Goal: Task Accomplishment & Management: Manage account settings

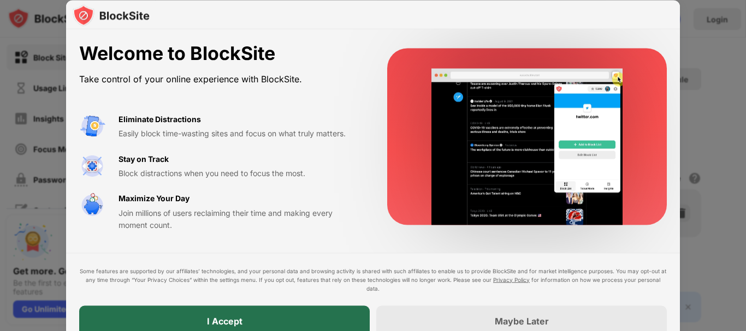
click at [339, 320] on div "I Accept" at bounding box center [224, 321] width 290 height 31
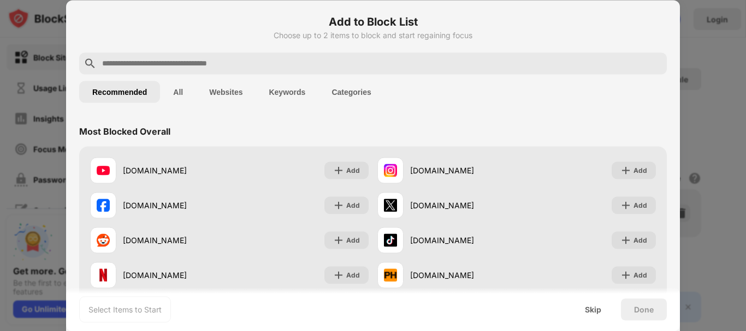
click at [292, 62] on input "text" at bounding box center [381, 63] width 561 height 13
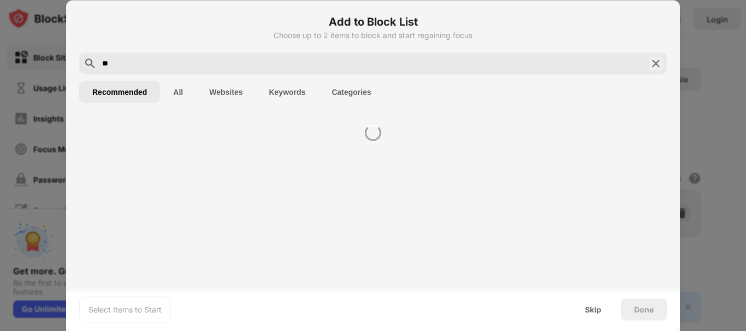
type input "*"
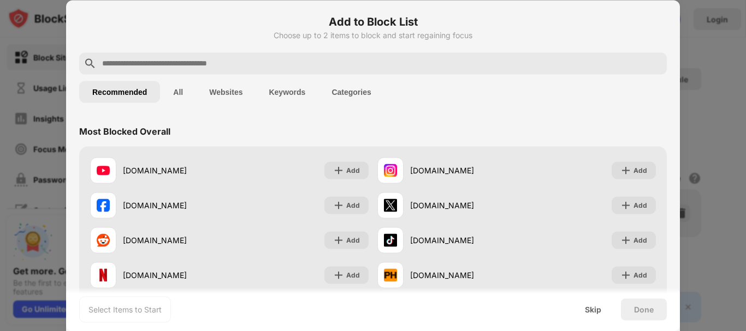
paste input "**********"
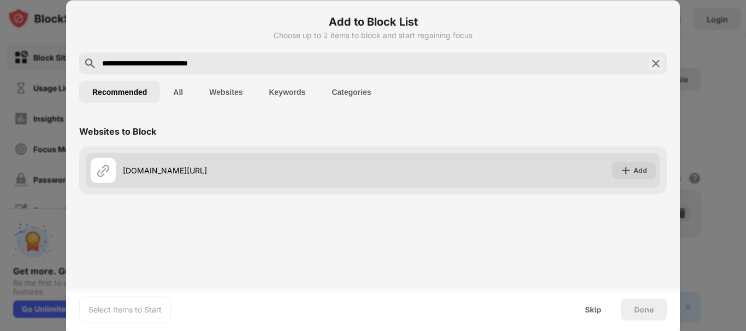
click at [210, 173] on div "[DOMAIN_NAME][URL]" at bounding box center [248, 170] width 250 height 11
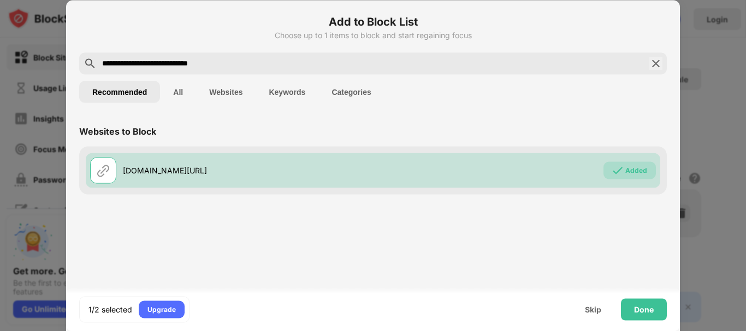
click at [310, 67] on input "**********" at bounding box center [373, 63] width 544 height 13
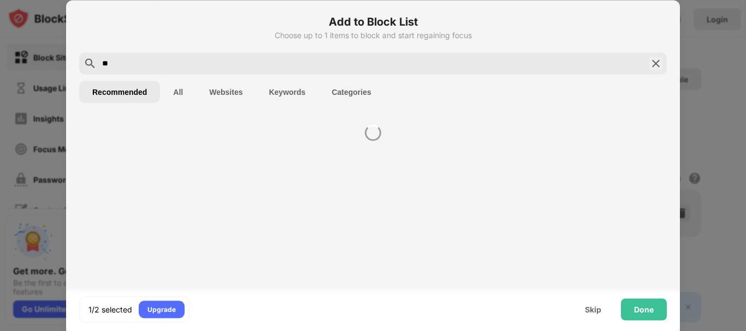
type input "*"
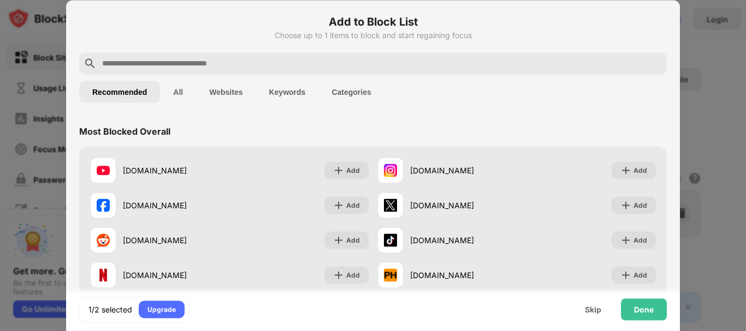
click at [314, 63] on input "text" at bounding box center [381, 63] width 561 height 13
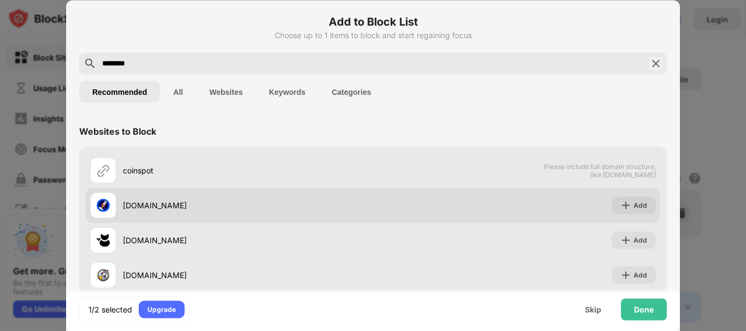
type input "********"
click at [219, 193] on div "[DOMAIN_NAME]" at bounding box center [231, 205] width 283 height 26
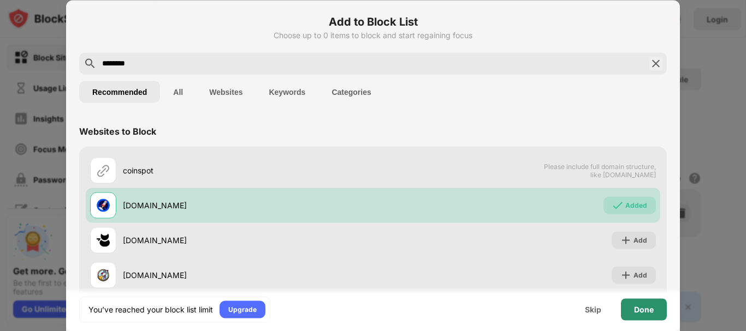
click at [638, 310] on div "Done" at bounding box center [644, 309] width 20 height 9
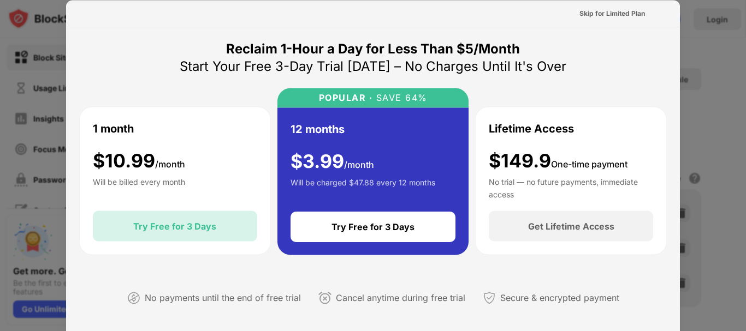
click at [206, 227] on div "Try Free for 3 Days" at bounding box center [174, 226] width 83 height 11
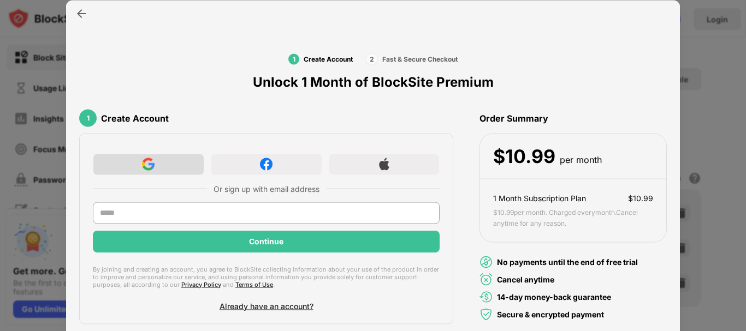
click at [181, 173] on div at bounding box center [148, 164] width 111 height 22
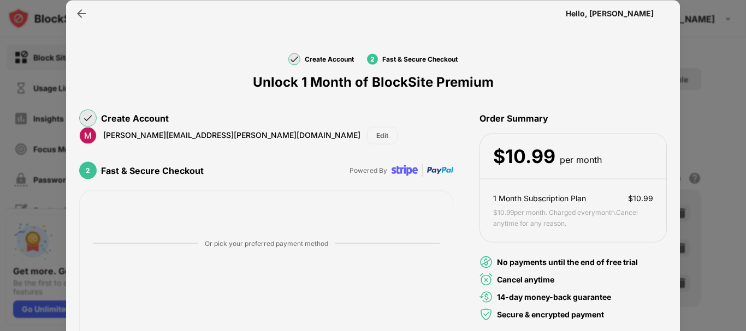
drag, startPoint x: 745, startPoint y: 97, endPoint x: 745, endPoint y: 177, distance: 80.3
click at [745, 177] on div at bounding box center [373, 165] width 746 height 331
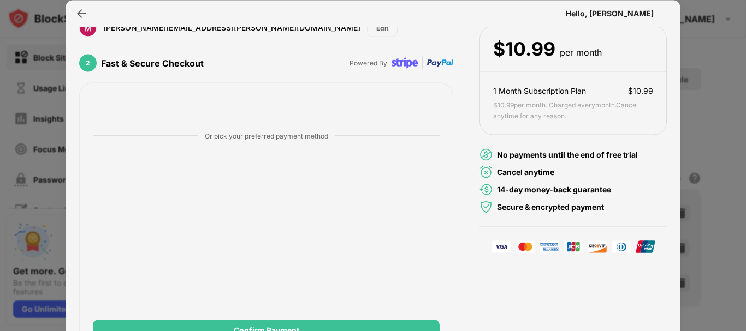
scroll to position [106, 0]
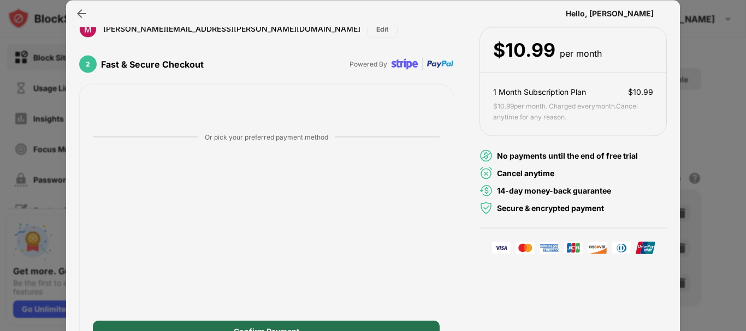
click at [203, 322] on div "Confirm Payment" at bounding box center [266, 333] width 347 height 22
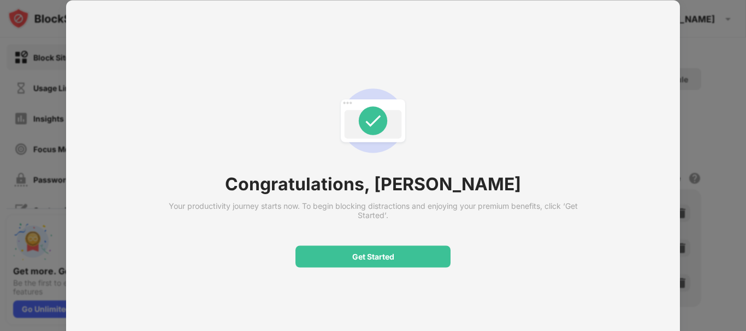
scroll to position [0, 0]
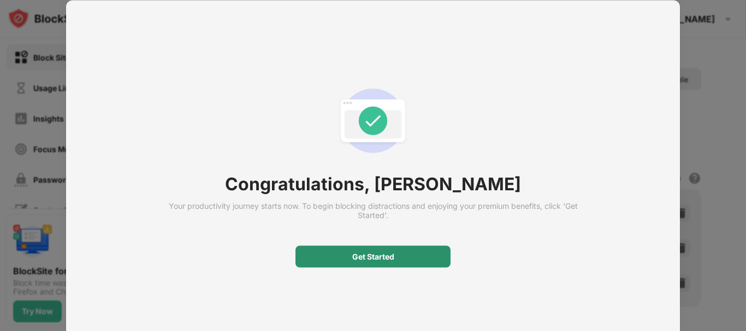
click at [323, 266] on div "Get Started" at bounding box center [372, 257] width 155 height 22
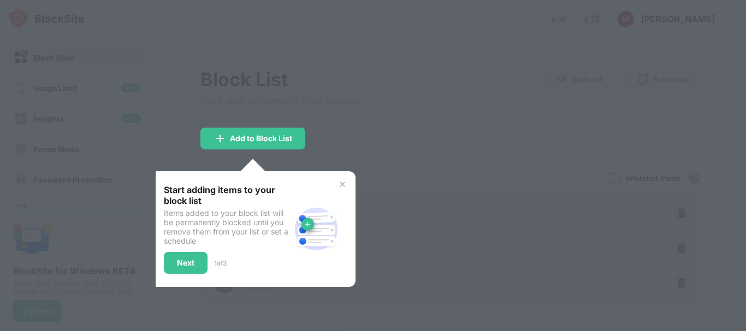
click at [473, 146] on div at bounding box center [373, 165] width 746 height 331
click at [281, 139] on div "Add to Block List" at bounding box center [261, 138] width 62 height 9
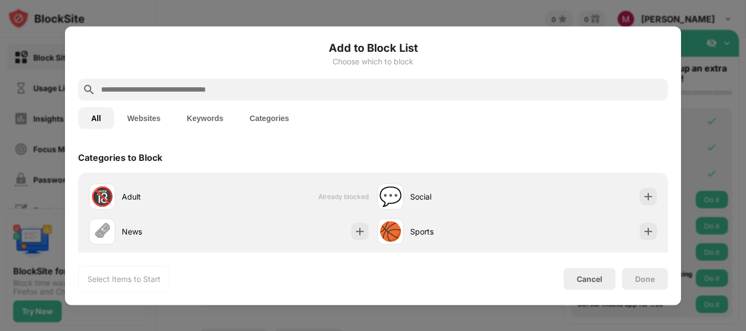
click at [232, 91] on input "text" at bounding box center [381, 89] width 563 height 13
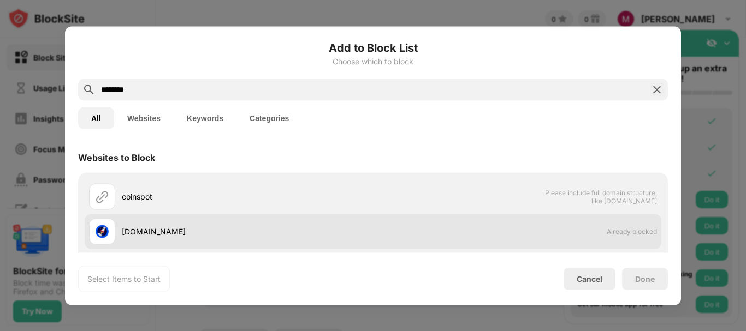
type input "********"
click at [140, 227] on div "[DOMAIN_NAME]" at bounding box center [247, 231] width 251 height 11
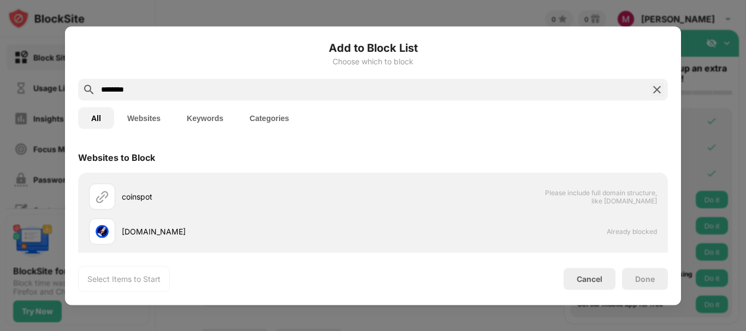
click at [655, 91] on img at bounding box center [656, 89] width 13 height 13
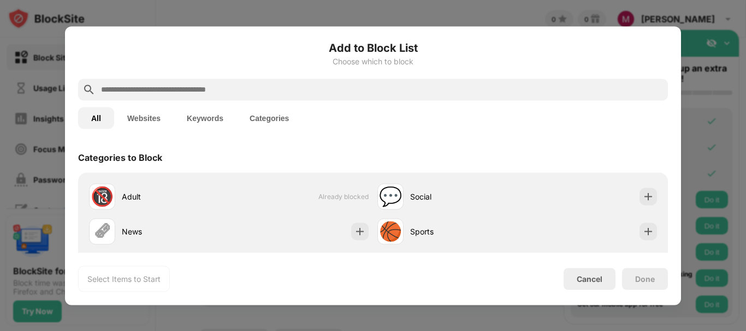
click at [601, 262] on div "Add to Block List Choose which to block All Websites Keywords Categories Catego…" at bounding box center [373, 165] width 590 height 253
click at [595, 275] on div "Cancel" at bounding box center [590, 279] width 26 height 9
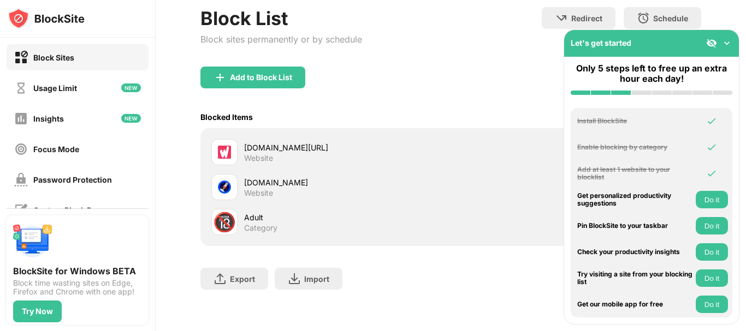
scroll to position [69, 0]
click at [730, 44] on img at bounding box center [726, 43] width 11 height 11
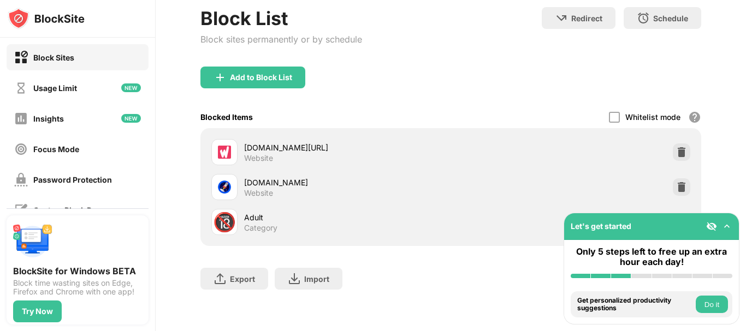
click at [731, 225] on img at bounding box center [726, 226] width 11 height 11
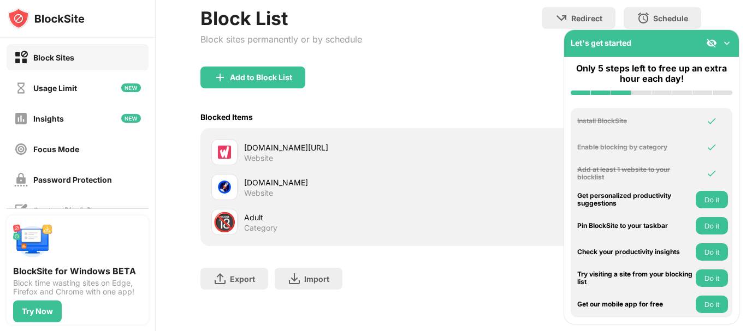
click at [726, 44] on img at bounding box center [726, 43] width 11 height 11
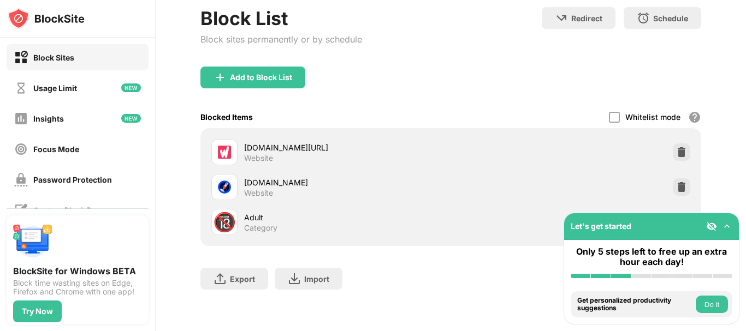
click at [676, 213] on div at bounding box center [681, 221] width 17 height 17
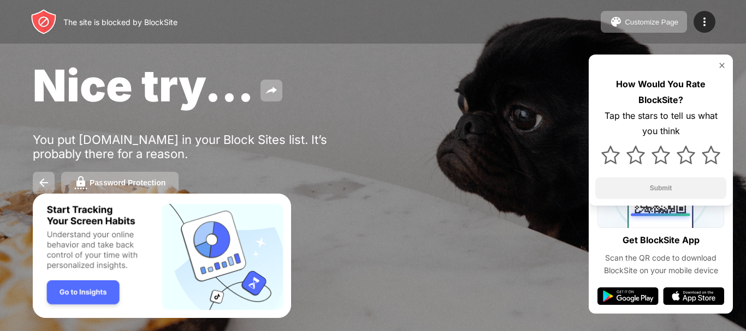
click at [416, 127] on div "Nice try... You put coinspot.com.au in your Block Sites list. It’s probably the…" at bounding box center [373, 126] width 746 height 253
click at [602, 21] on button "Customize Page" at bounding box center [644, 22] width 86 height 22
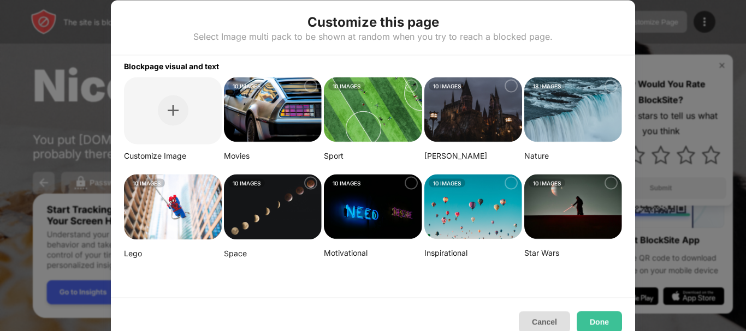
click at [547, 320] on button "Cancel" at bounding box center [544, 322] width 51 height 22
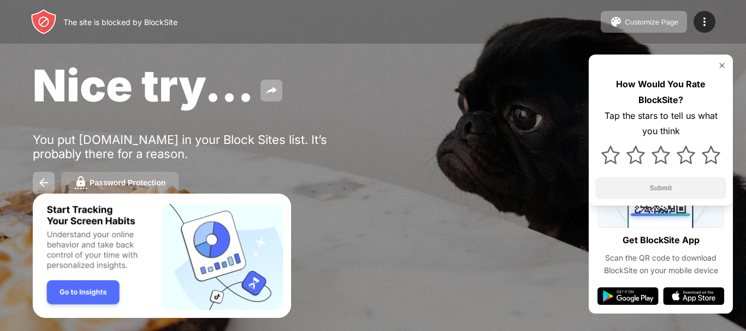
click at [96, 180] on div "Password Protection" at bounding box center [128, 183] width 76 height 9
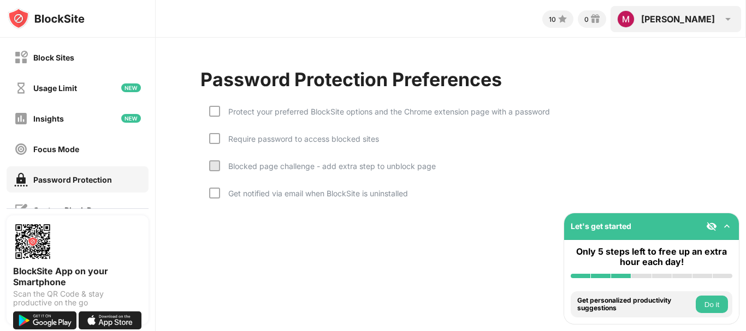
click at [703, 18] on div "[PERSON_NAME]" at bounding box center [678, 19] width 74 height 11
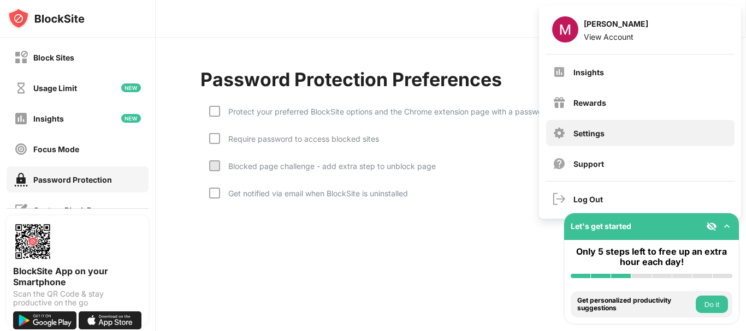
click at [600, 135] on div "Settings" at bounding box center [588, 133] width 31 height 9
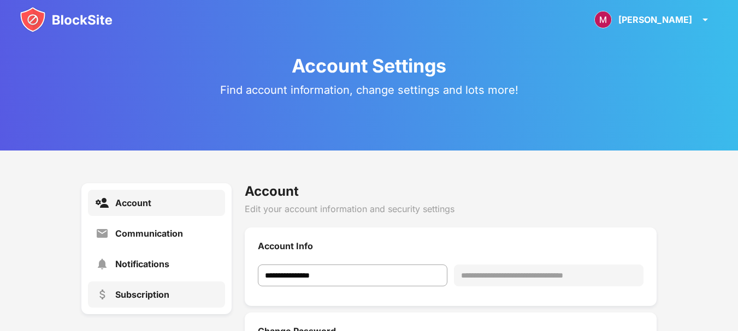
click at [112, 300] on div "Subscription" at bounding box center [156, 295] width 137 height 26
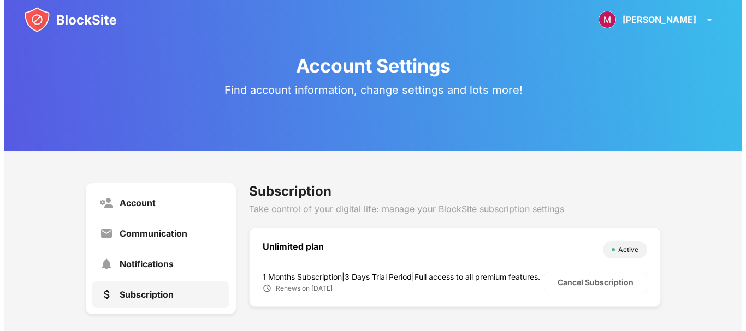
scroll to position [17, 0]
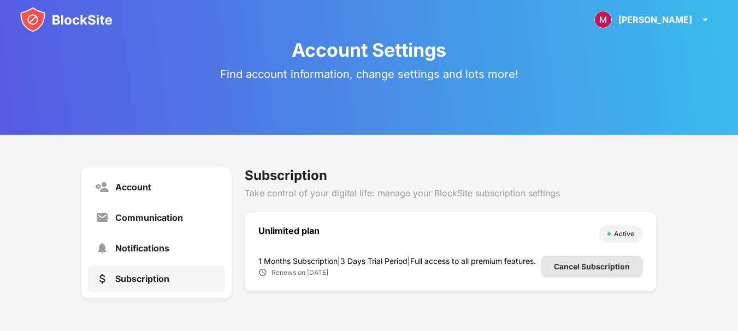
click at [559, 264] on div "Cancel Subscription" at bounding box center [592, 267] width 76 height 9
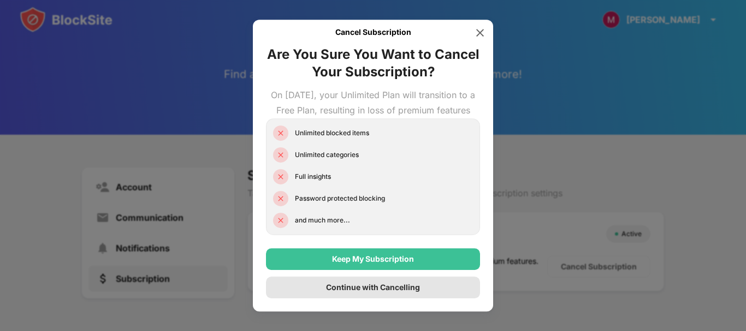
click at [399, 292] on div "Continue with Cancelling" at bounding box center [373, 287] width 94 height 9
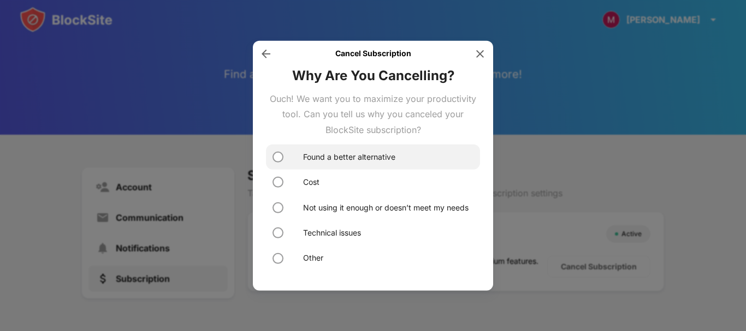
click at [333, 155] on div "Found a better alternative" at bounding box center [349, 157] width 92 height 12
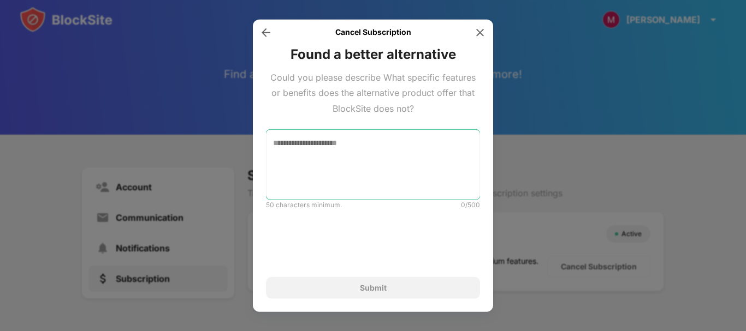
click at [382, 166] on textarea at bounding box center [373, 165] width 214 height 70
type textarea "*"
click at [353, 294] on div "Submit" at bounding box center [373, 288] width 214 height 22
click at [372, 158] on textarea "*" at bounding box center [373, 165] width 214 height 70
click at [372, 158] on textarea "To enrich screen reader interactions, please activate Accessibility in Grammarl…" at bounding box center [373, 165] width 214 height 70
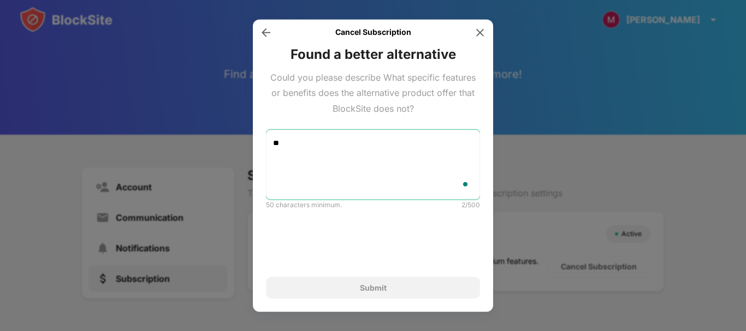
type textarea "*"
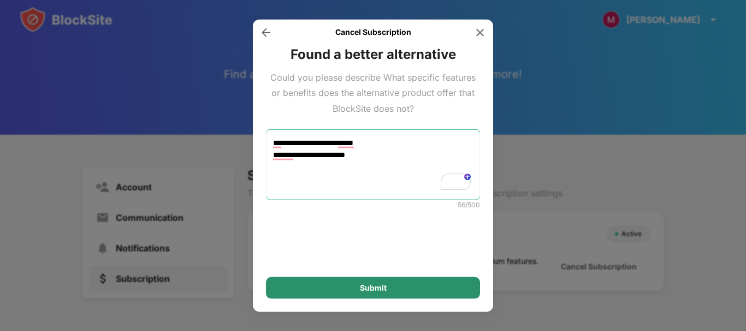
type textarea "**********"
click at [365, 296] on div "Submit" at bounding box center [373, 288] width 214 height 22
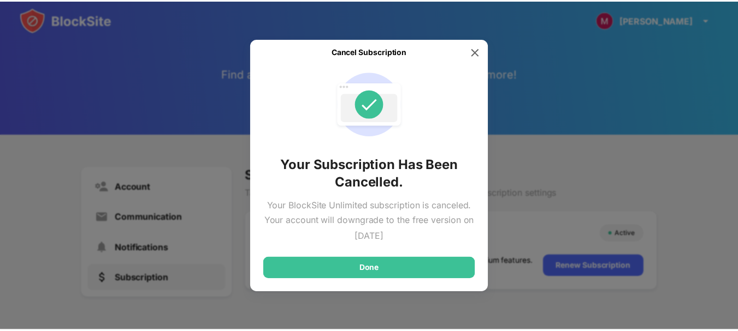
scroll to position [16, 0]
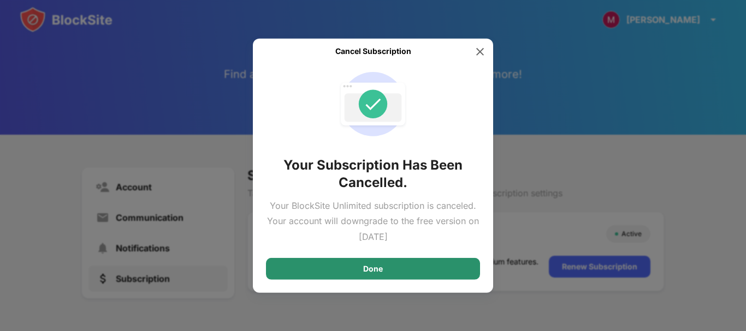
click at [390, 275] on div "Done" at bounding box center [373, 269] width 214 height 22
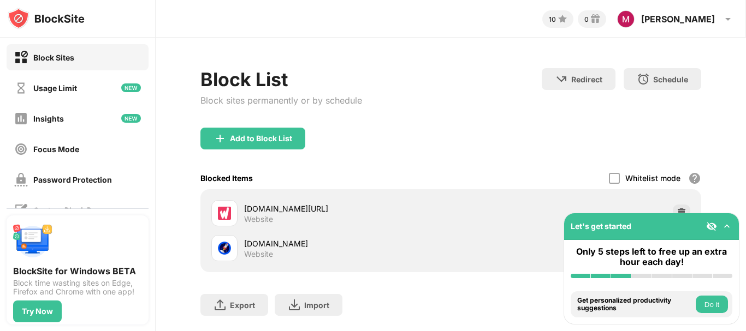
click at [733, 225] on div "Let's get started" at bounding box center [651, 226] width 175 height 27
click at [725, 228] on img at bounding box center [726, 226] width 11 height 11
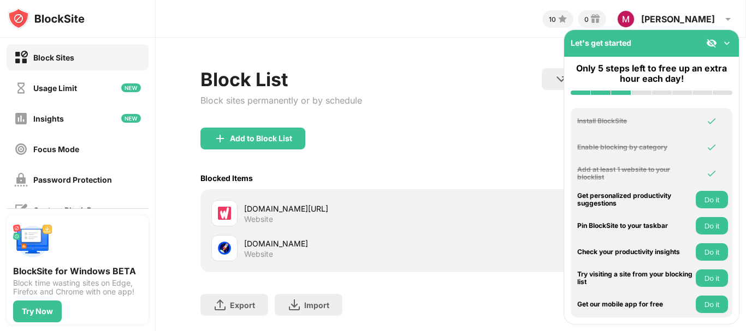
click at [729, 45] on img at bounding box center [726, 43] width 11 height 11
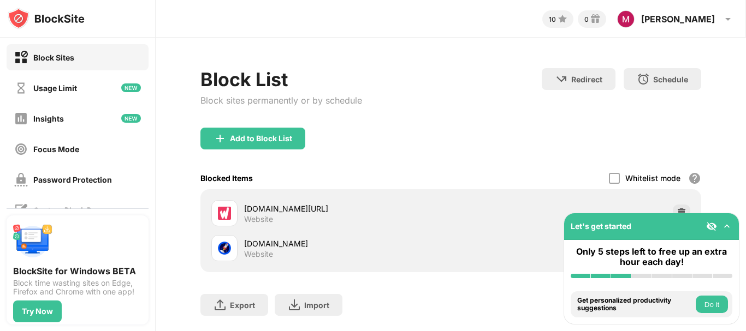
click at [705, 304] on button "Do it" at bounding box center [712, 304] width 32 height 17
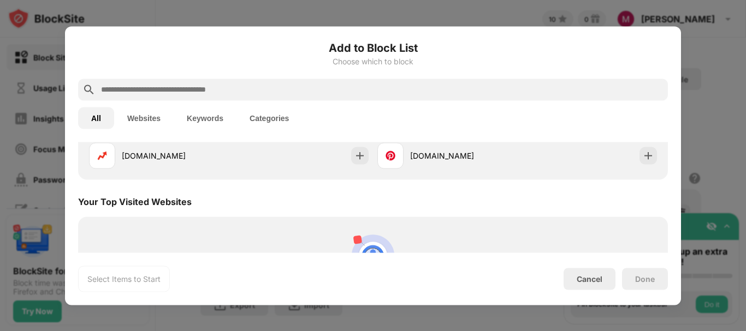
scroll to position [380, 0]
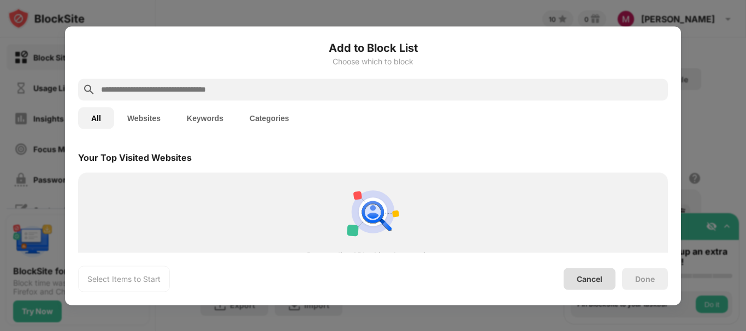
click at [601, 282] on div "Cancel" at bounding box center [590, 279] width 26 height 9
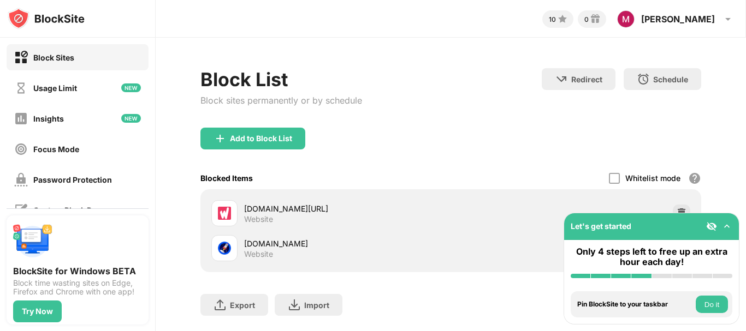
scroll to position [34, 0]
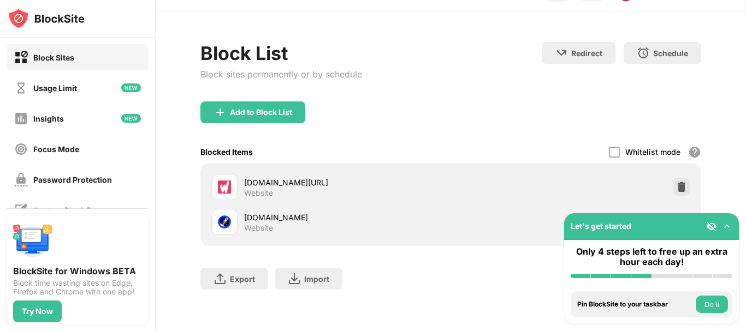
click at [673, 180] on div at bounding box center [681, 187] width 17 height 17
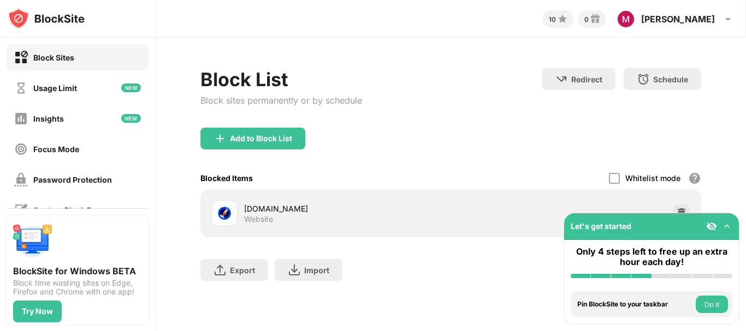
scroll to position [0, 0]
click at [682, 206] on div at bounding box center [681, 213] width 17 height 17
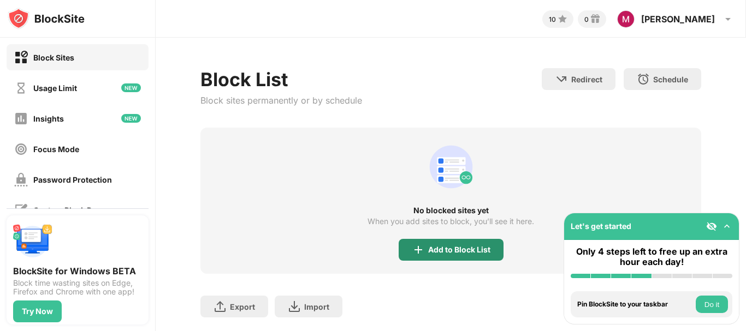
click at [412, 256] on img at bounding box center [418, 250] width 13 height 13
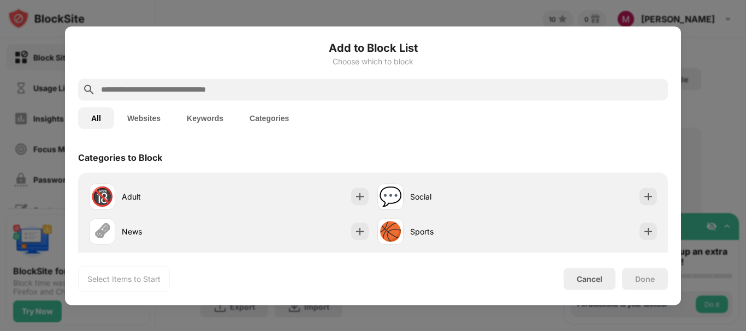
click at [358, 94] on input "text" at bounding box center [381, 89] width 563 height 13
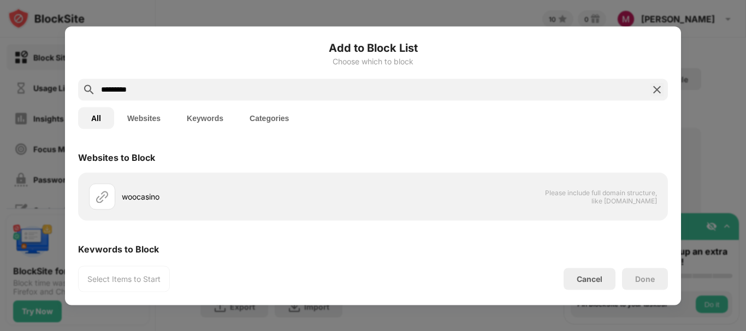
type input "*********"
